Goal: Task Accomplishment & Management: Manage account settings

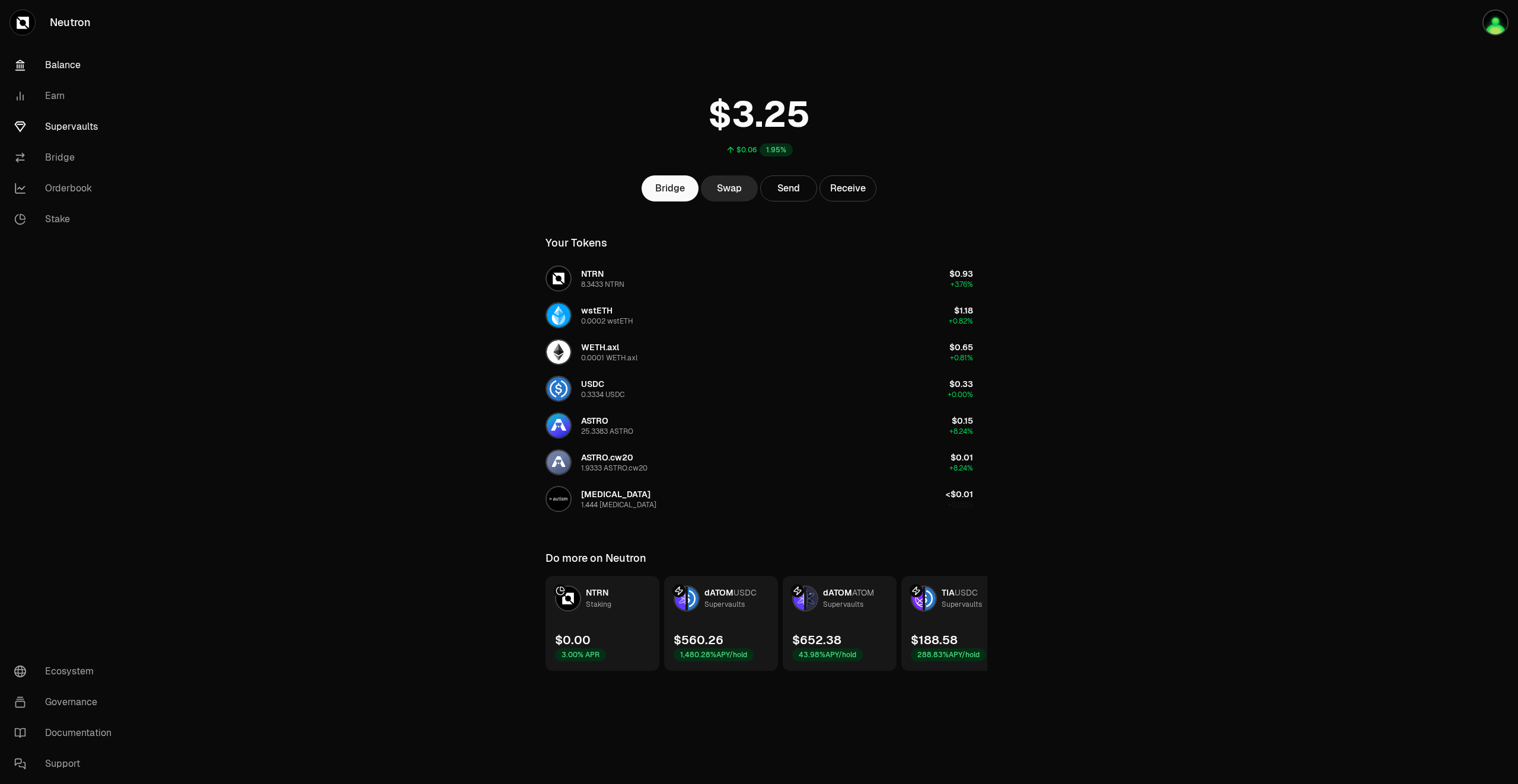
click at [76, 138] on link "Supervaults" at bounding box center [66, 127] width 123 height 31
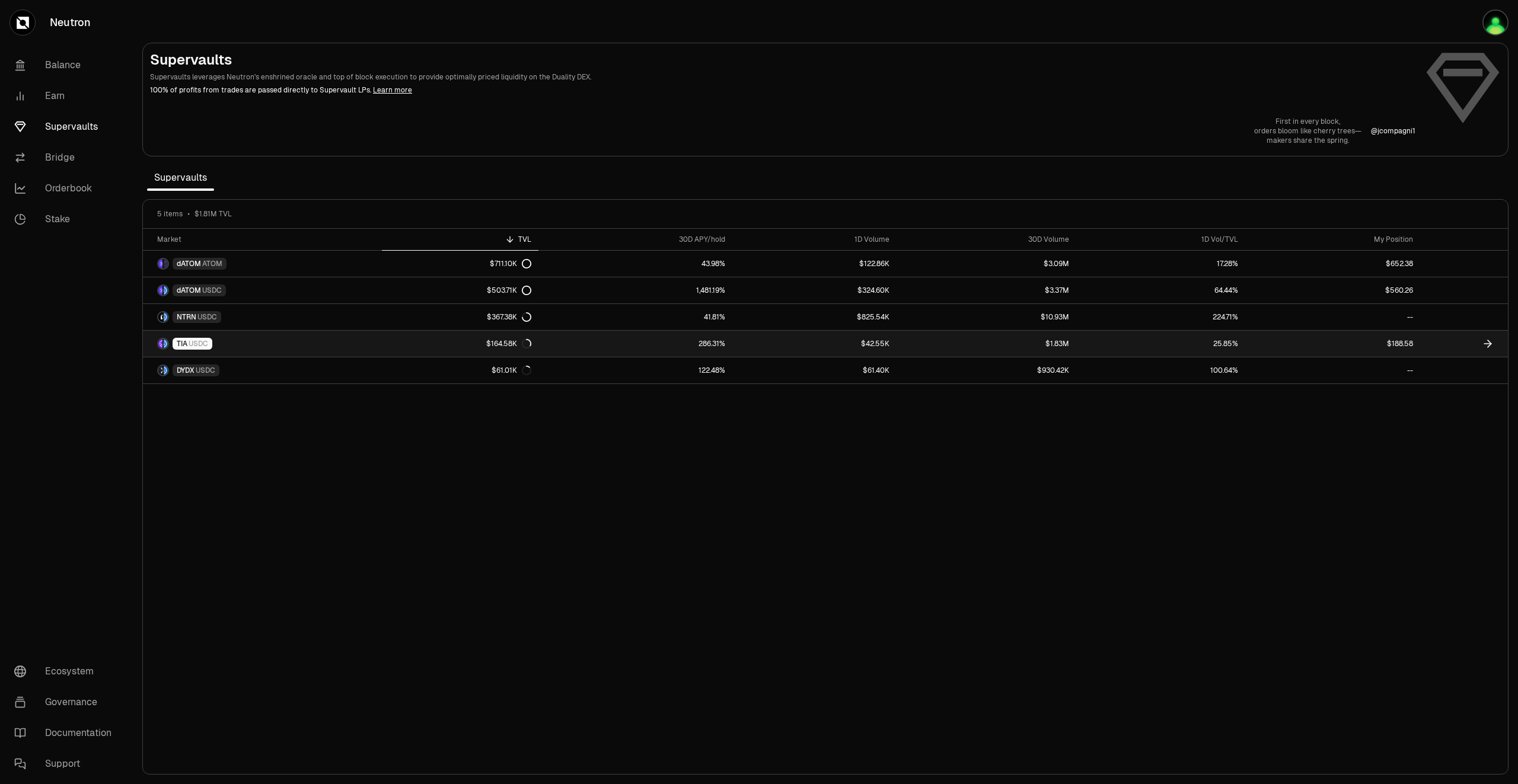
click at [1489, 345] on icon at bounding box center [1487, 343] width 11 height 11
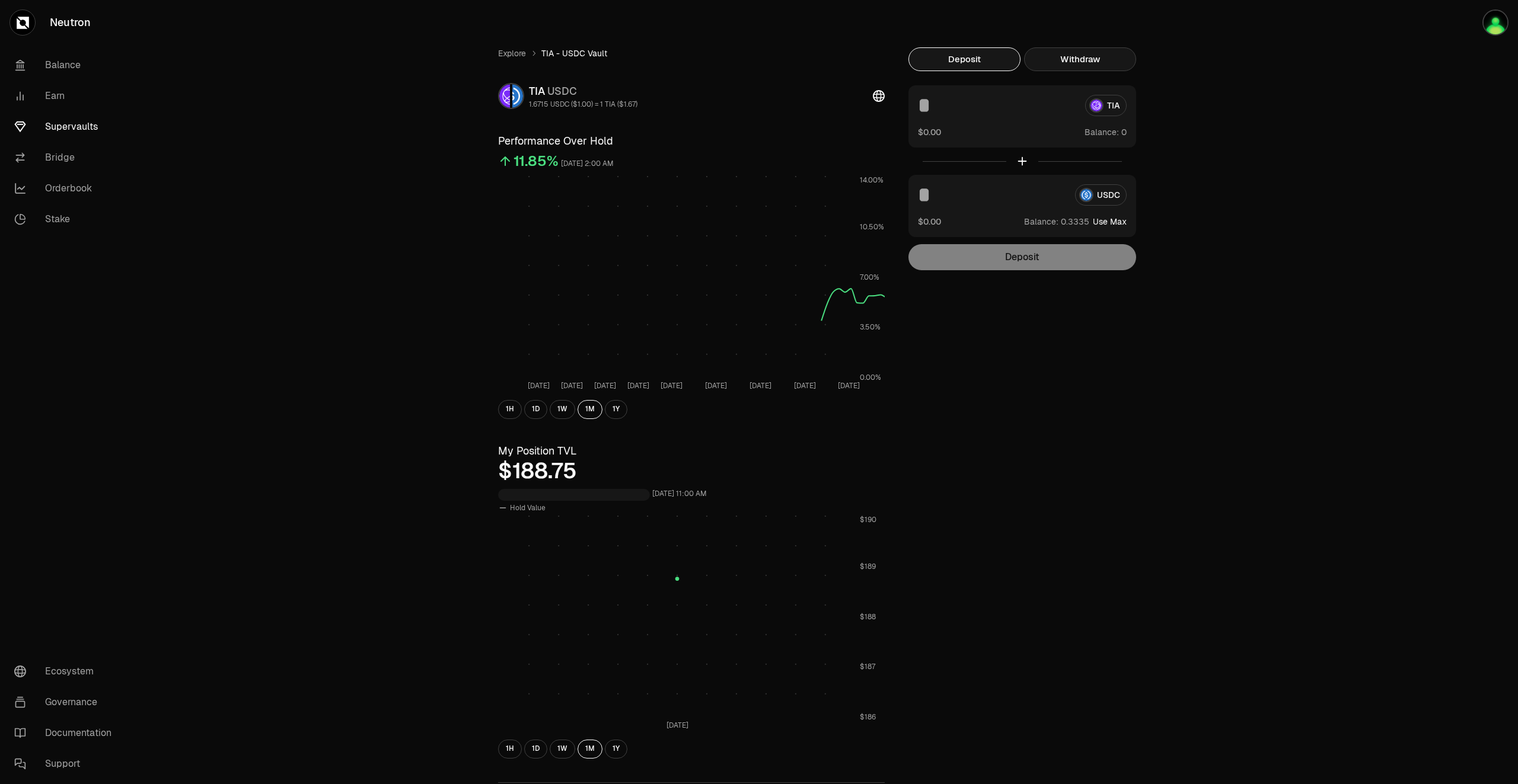
click at [1080, 59] on button "Withdraw" at bounding box center [1079, 59] width 112 height 24
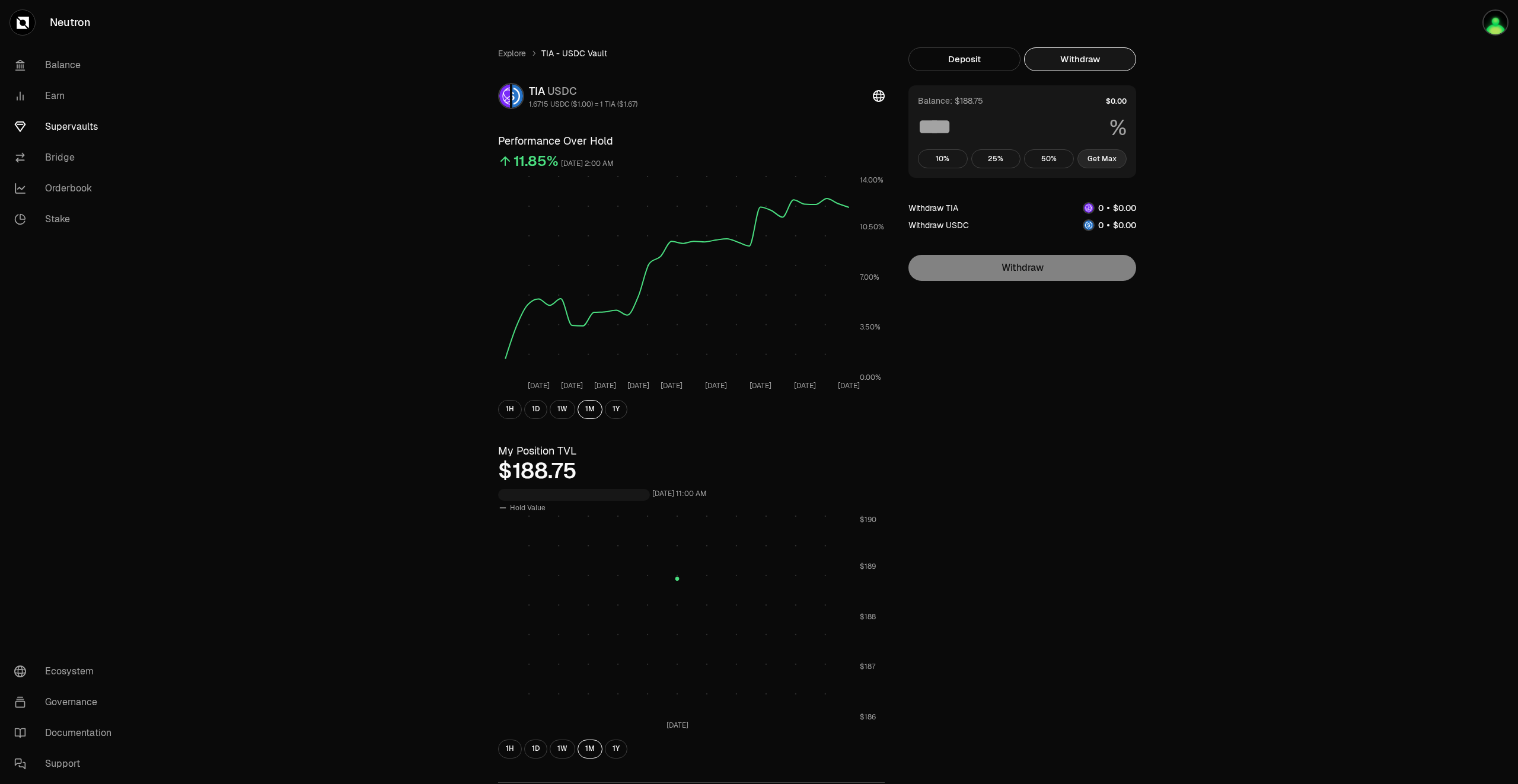
click at [1105, 151] on button "Get Max" at bounding box center [1102, 159] width 50 height 19
type input "***"
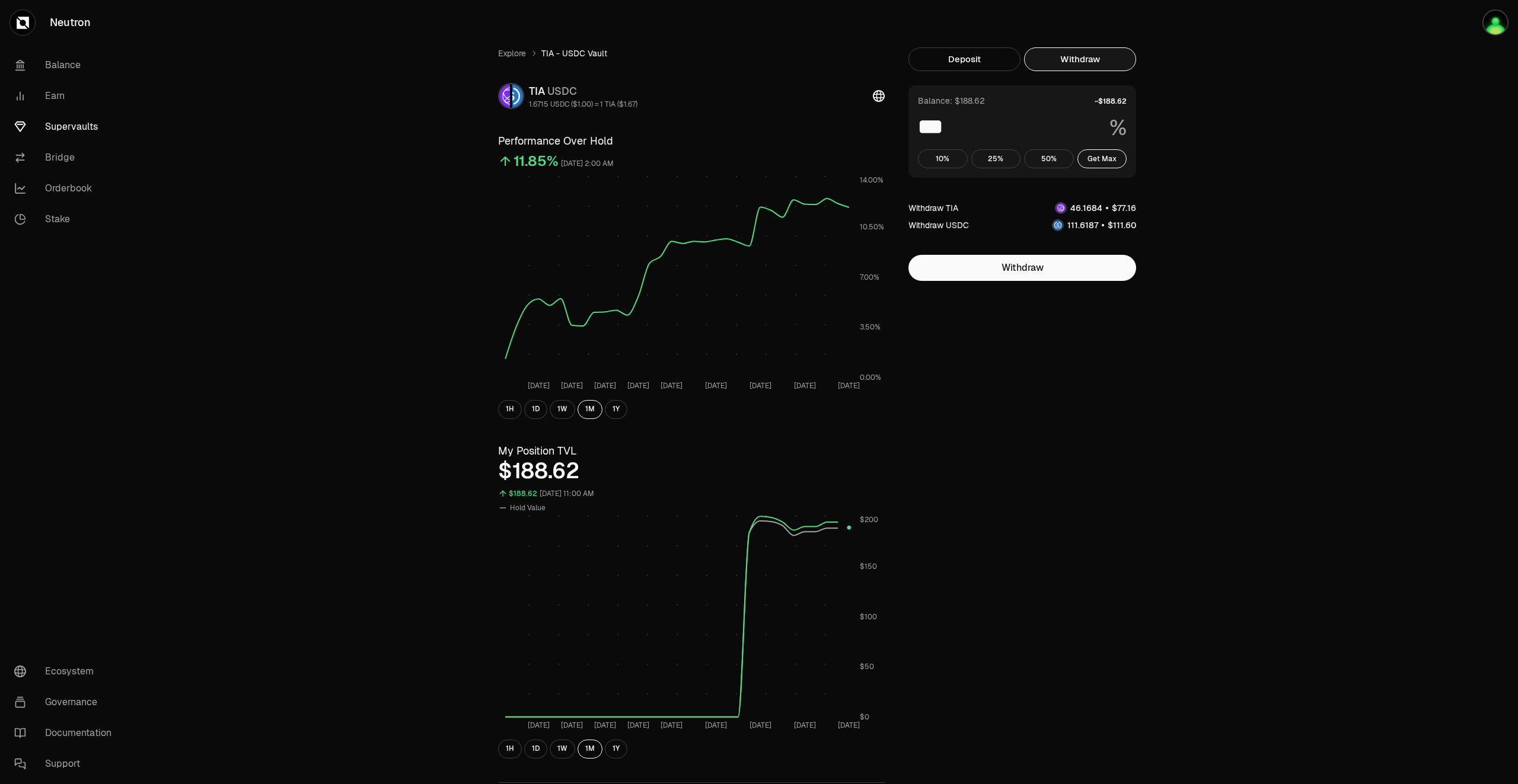
click at [88, 128] on link "Supervaults" at bounding box center [66, 127] width 123 height 31
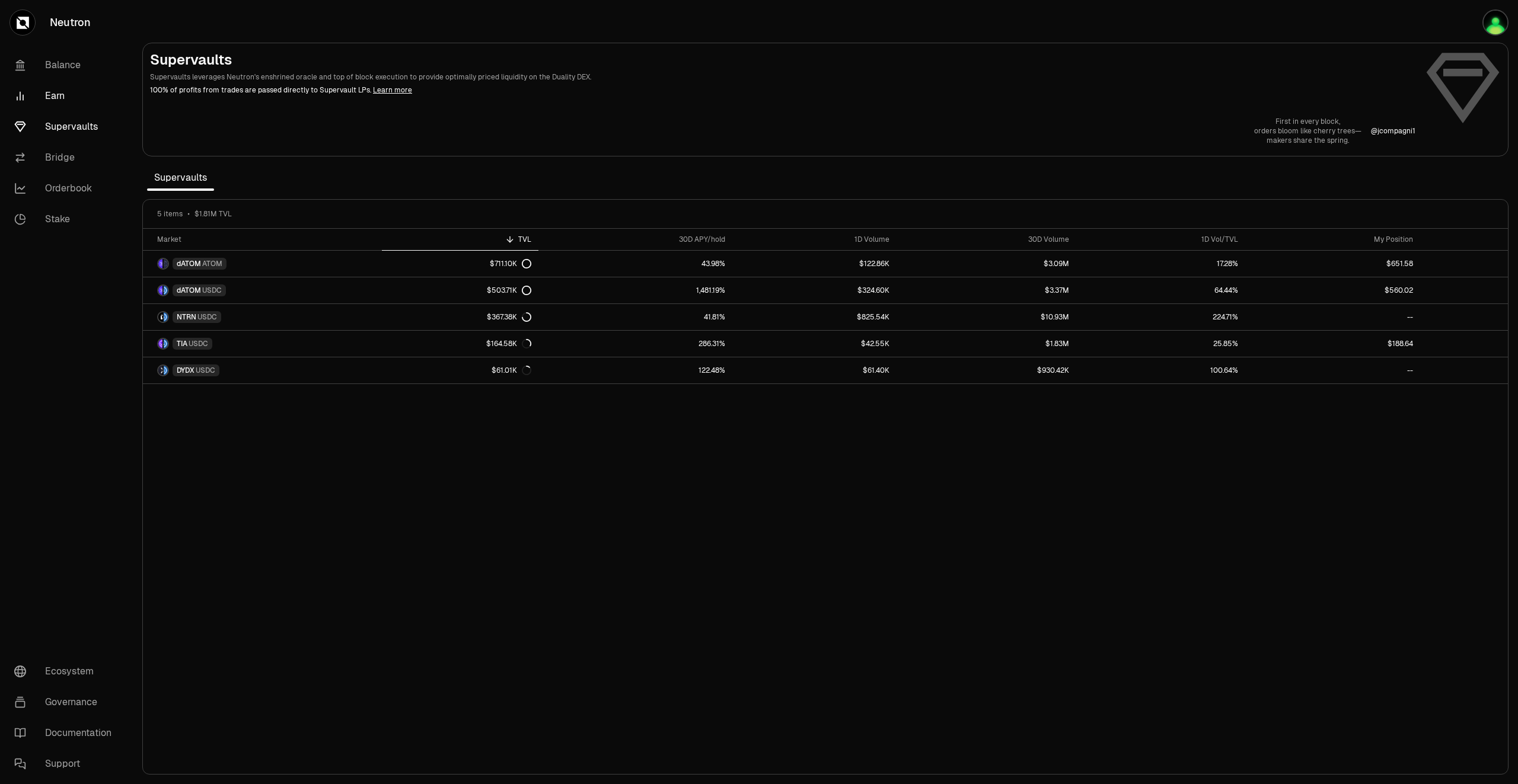
click at [48, 102] on link "Earn" at bounding box center [66, 96] width 123 height 31
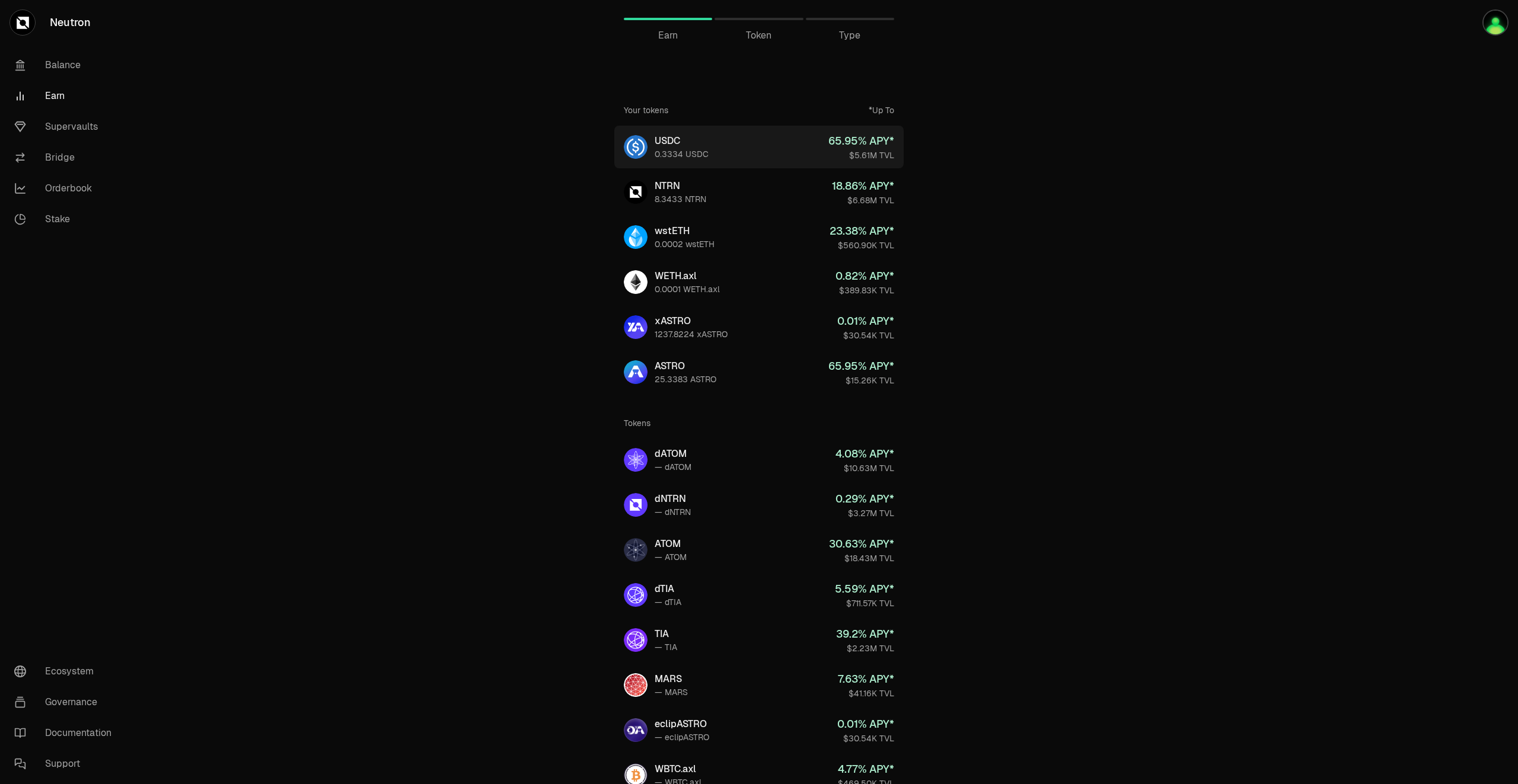
click at [705, 137] on div "USDC" at bounding box center [681, 141] width 54 height 14
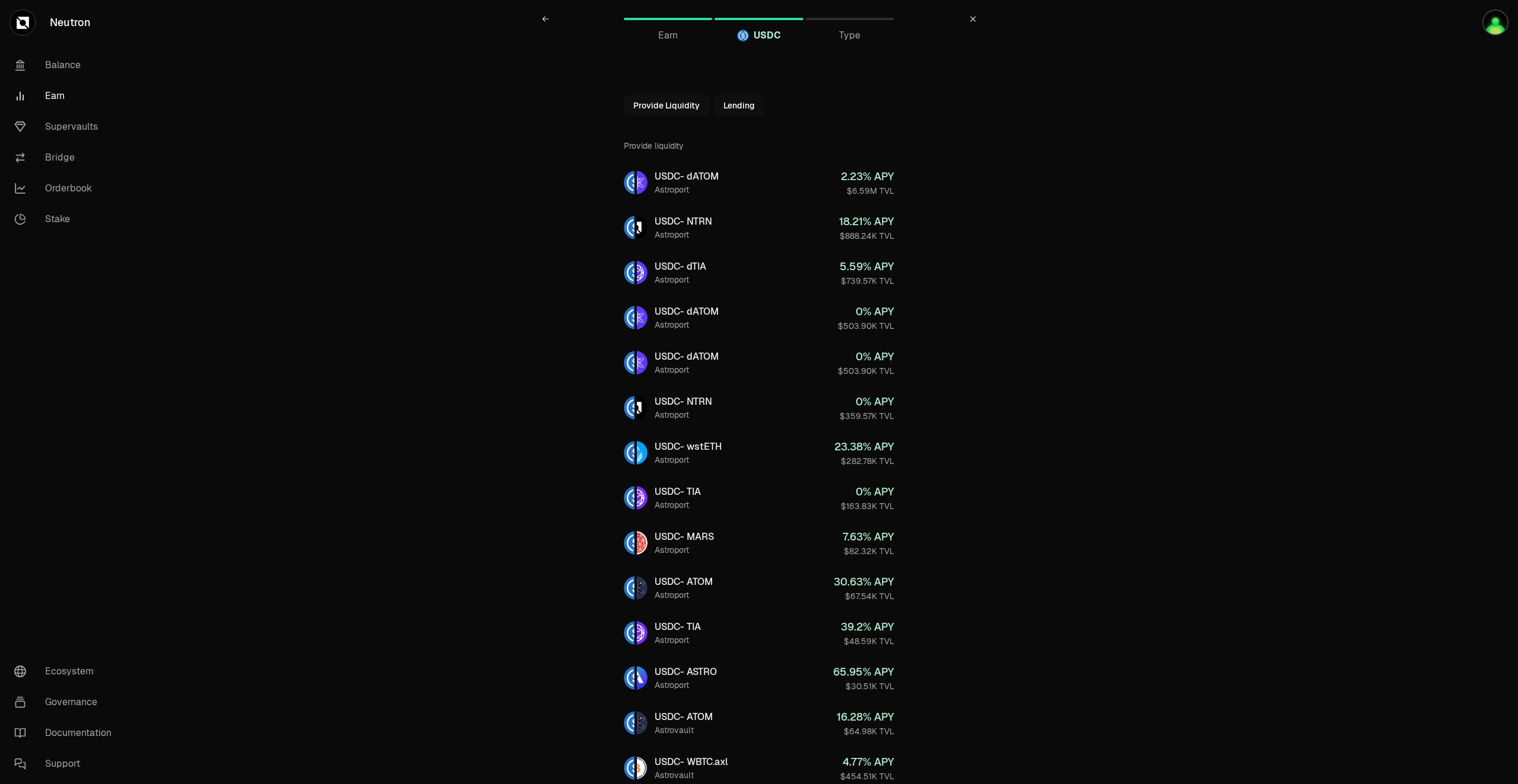
click at [743, 103] on button "Lending" at bounding box center [738, 106] width 50 height 21
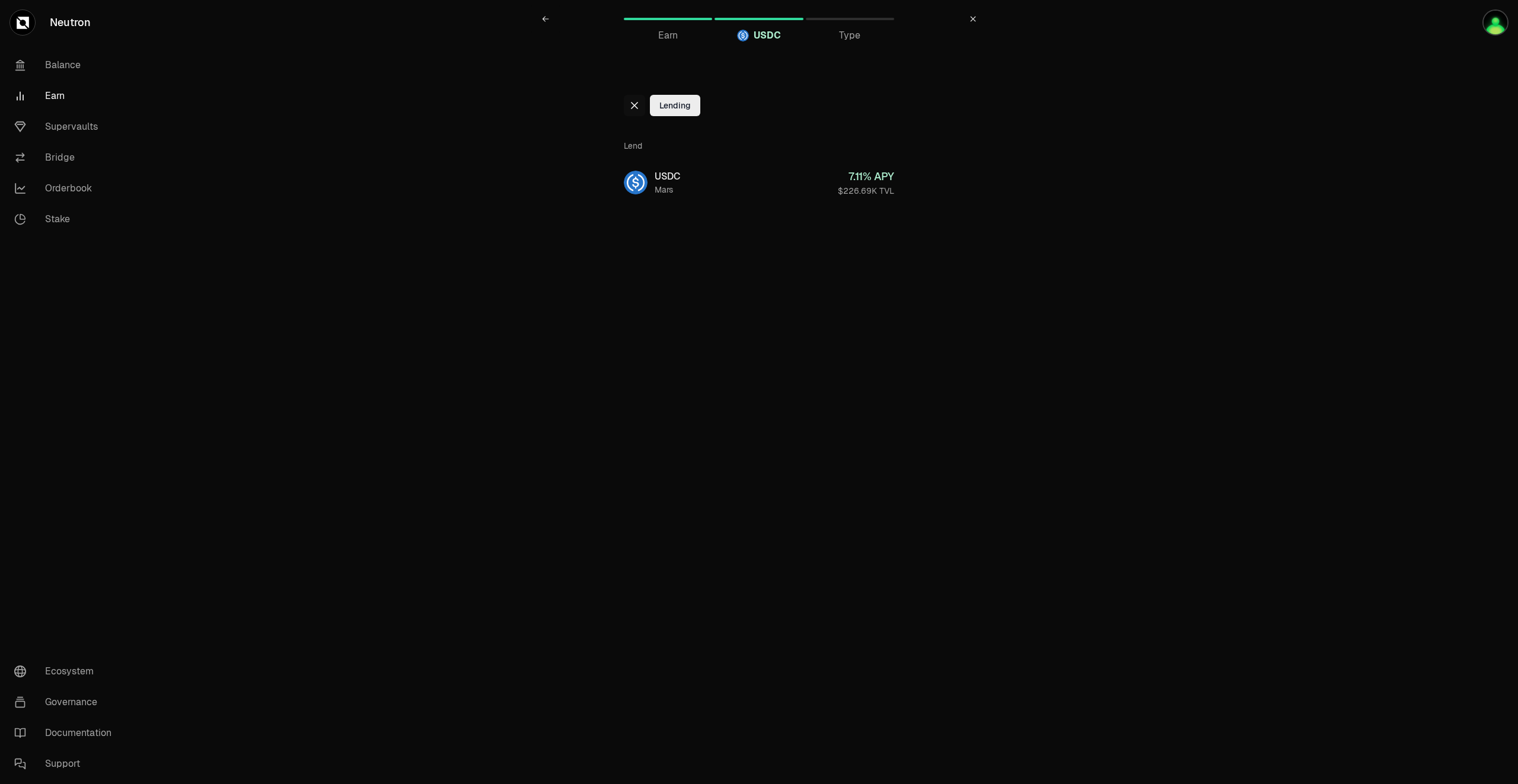
click at [635, 103] on icon at bounding box center [634, 106] width 10 height 10
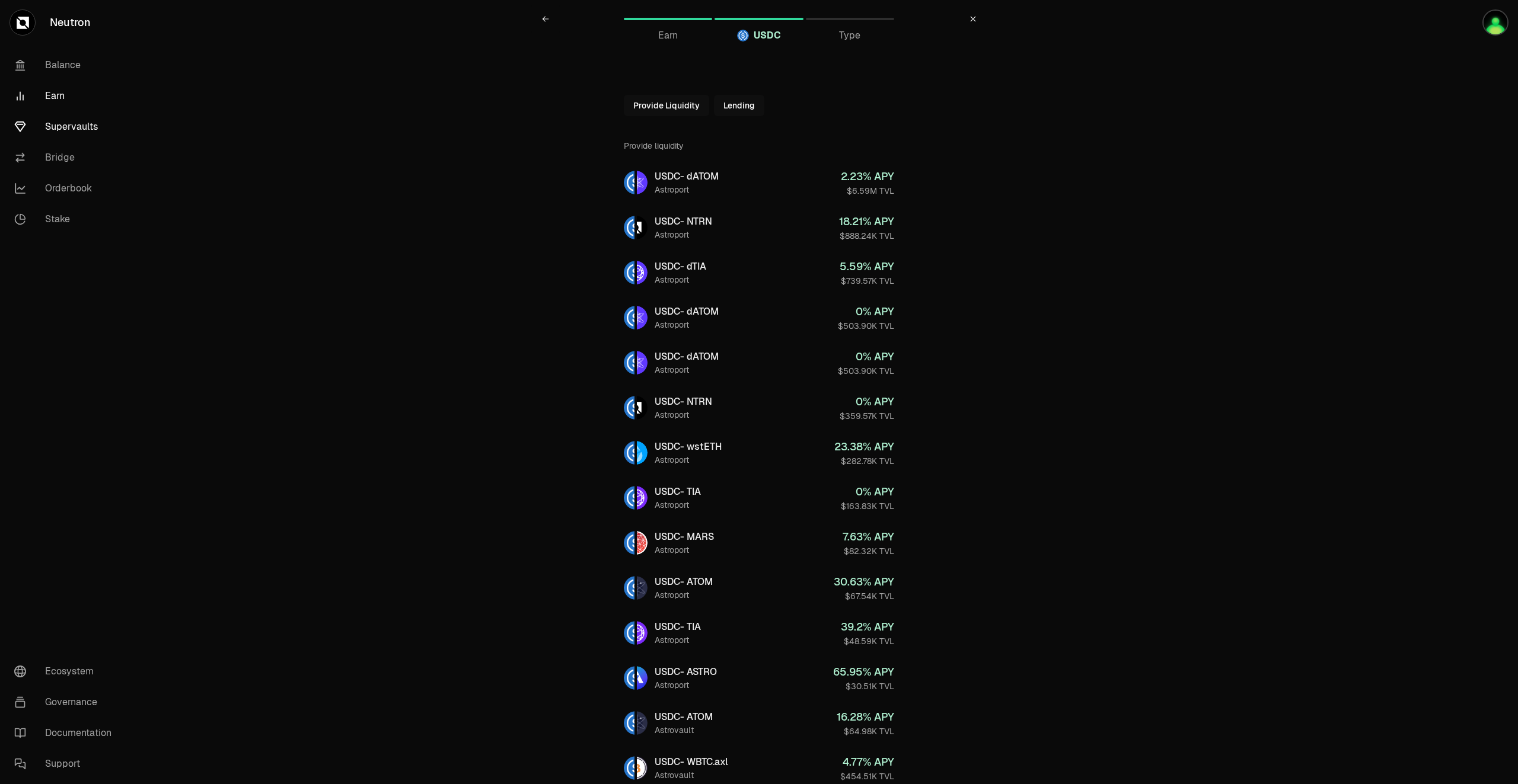
click at [64, 121] on link "Supervaults" at bounding box center [66, 127] width 123 height 31
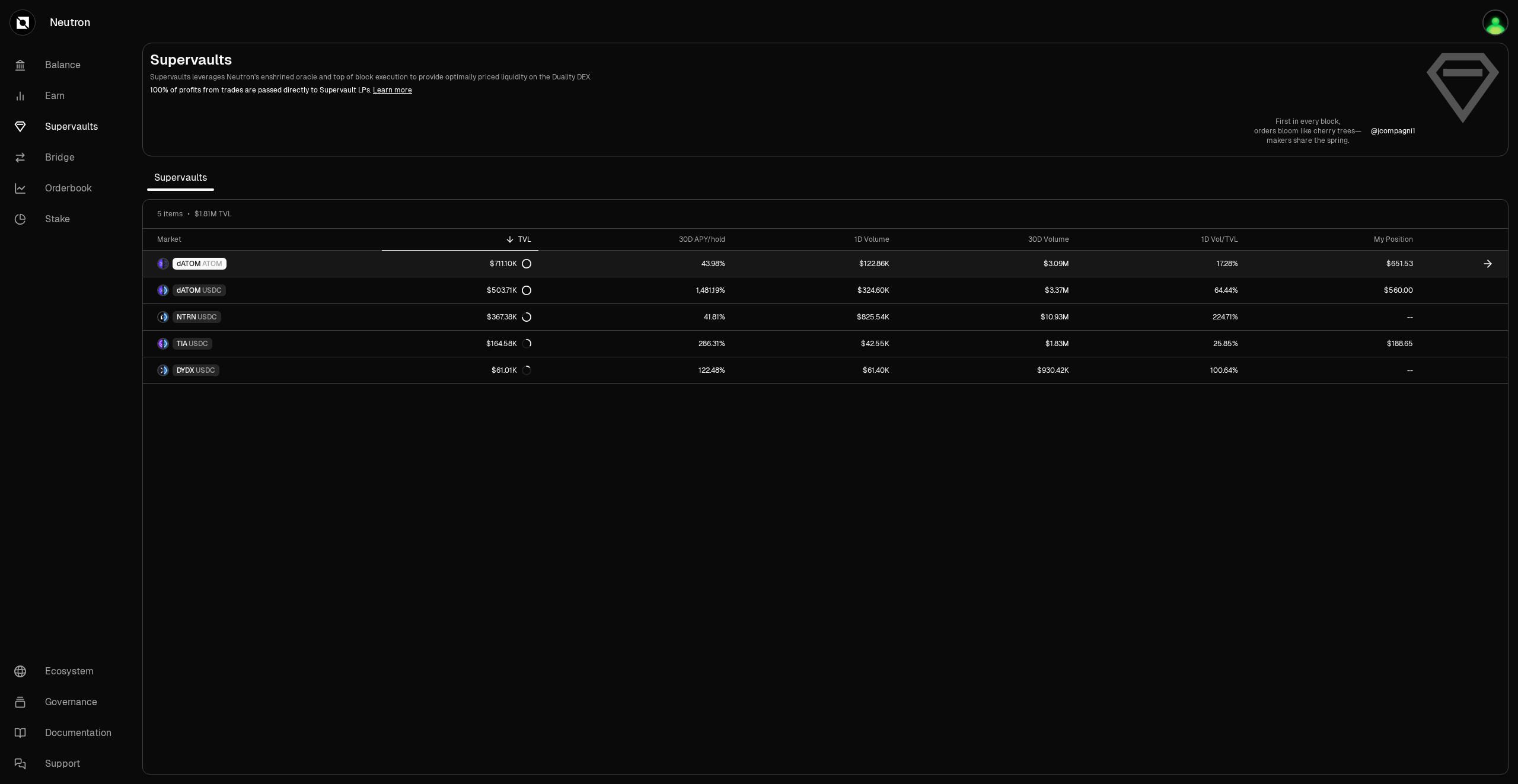
click at [1489, 263] on icon at bounding box center [1487, 263] width 11 height 11
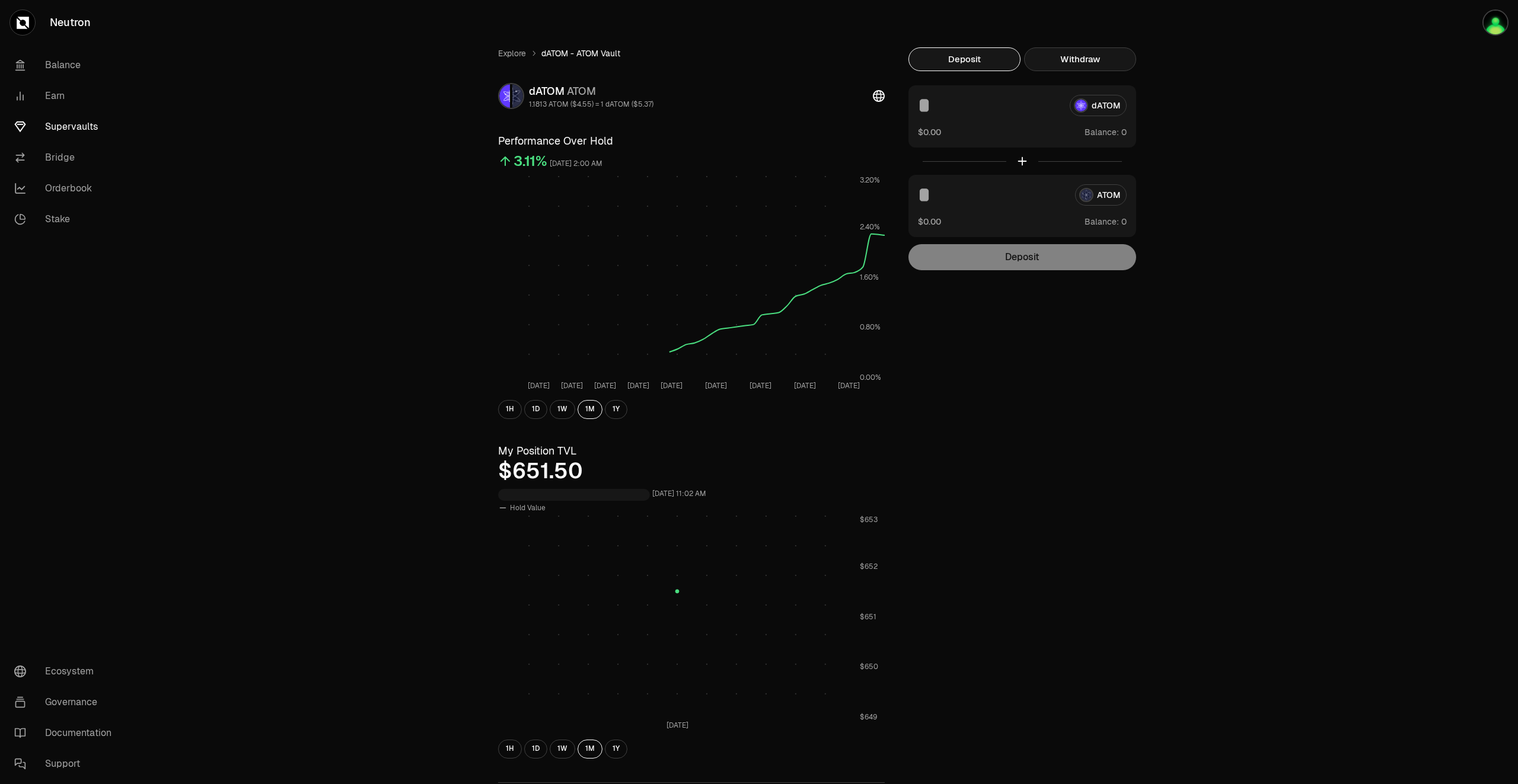
click at [1084, 64] on button "Withdraw" at bounding box center [1079, 59] width 112 height 24
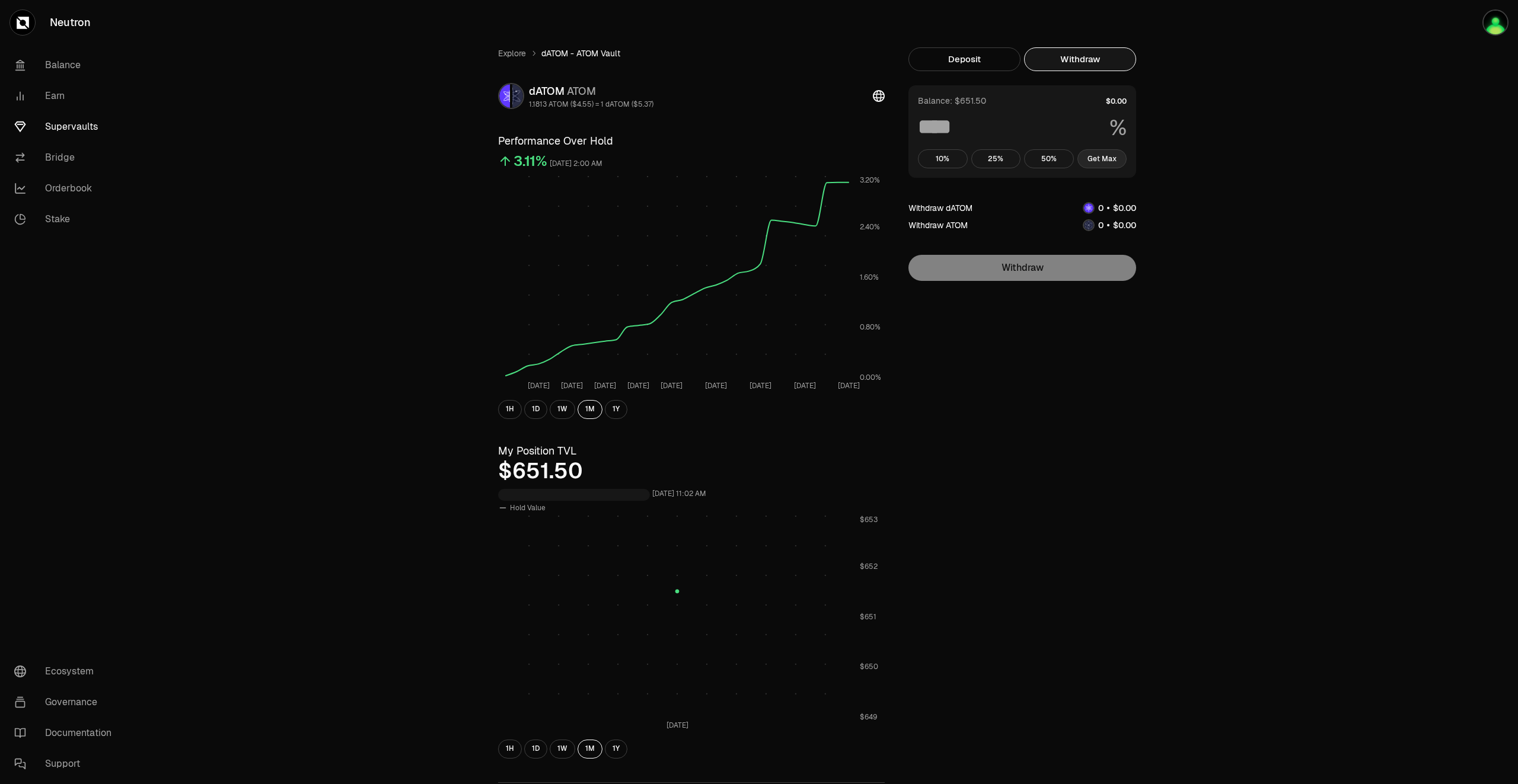
click at [1109, 159] on button "Get Max" at bounding box center [1102, 159] width 50 height 19
type input "***"
